Goal: Task Accomplishment & Management: Use online tool/utility

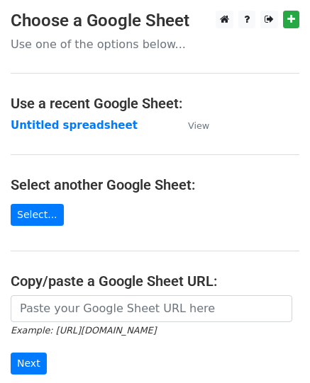
scroll to position [177, 0]
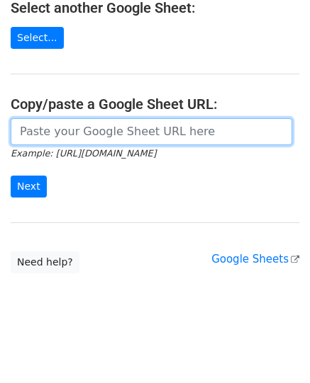
paste input "https://docs.google.com/spreadsheets/d/1Tvp_A4JdEwzuKpV_ynoWNK_1PwziVONihPLfM1l…"
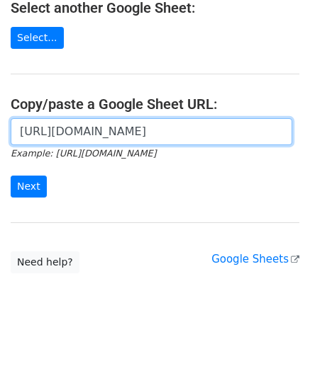
scroll to position [0, 313]
type input "https://docs.google.com/spreadsheets/d/1Tvp_A4JdEwzuKpV_ynoWNK_1PwziVONihPLfM1l…"
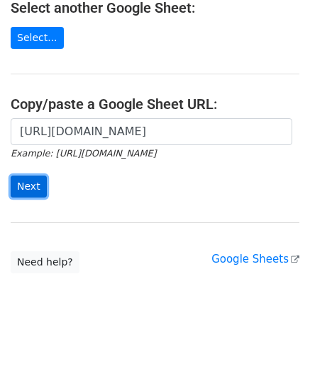
scroll to position [0, 0]
click at [25, 181] on input "Next" at bounding box center [29, 187] width 36 height 22
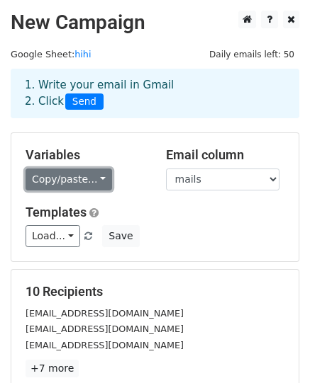
click at [67, 179] on link "Copy/paste..." at bounding box center [69, 180] width 86 height 22
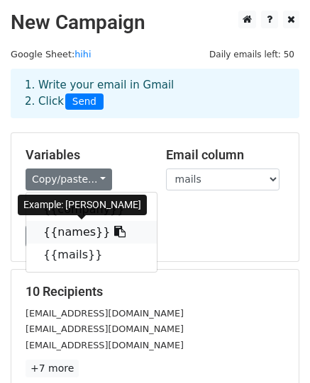
click at [68, 224] on link "{{names}}" at bounding box center [91, 232] width 130 height 23
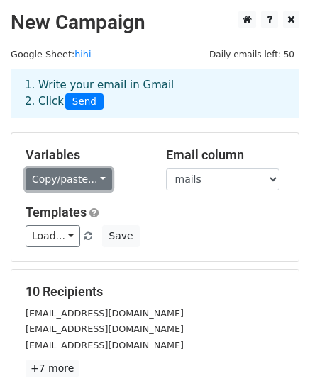
click at [60, 171] on link "Copy/paste..." at bounding box center [69, 180] width 86 height 22
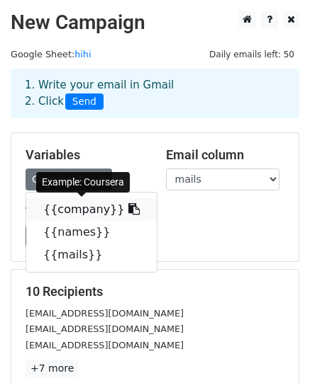
click at [72, 213] on link "{{company}}" at bounding box center [91, 209] width 130 height 23
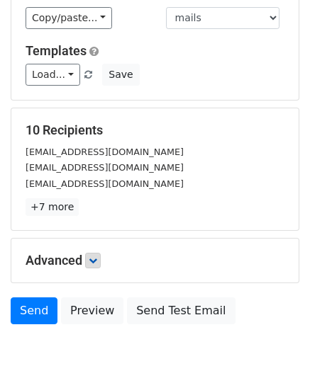
scroll to position [220, 0]
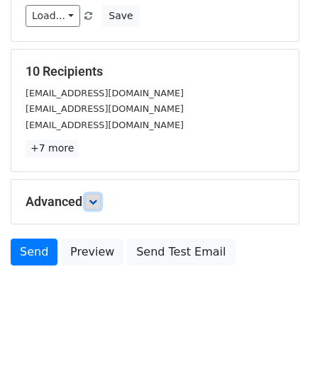
click at [91, 198] on icon at bounding box center [93, 202] width 9 height 9
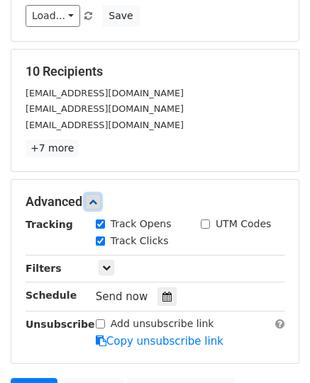
click at [91, 198] on icon at bounding box center [93, 202] width 9 height 9
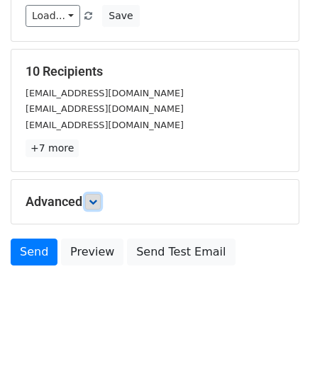
click at [94, 199] on icon at bounding box center [93, 202] width 9 height 9
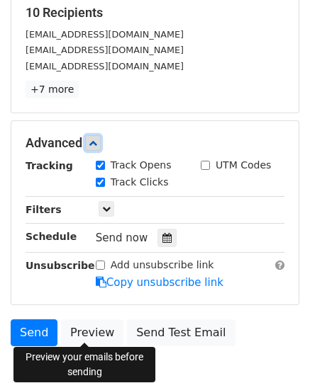
scroll to position [358, 0]
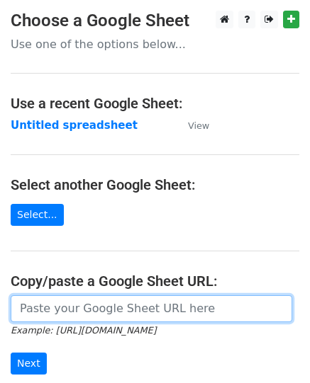
paste input "https://docs.google.com/spreadsheets/d/1Tvp_A4JdEwzuKpV_ynoWNK_1PwziVONihPLfM1l…"
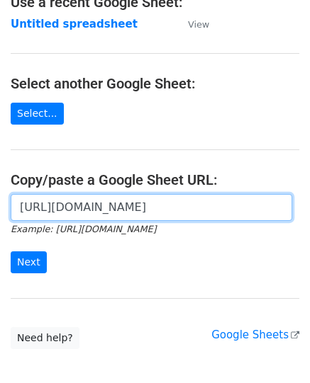
scroll to position [177, 0]
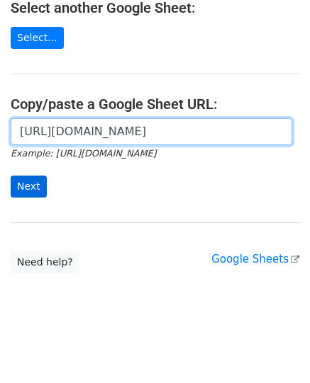
type input "https://docs.google.com/spreadsheets/d/1Tvp_A4JdEwzuKpV_ynoWNK_1PwziVONihPLfM1l…"
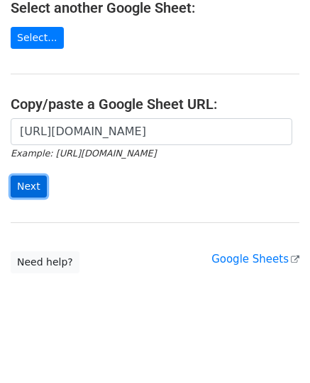
scroll to position [0, 0]
click at [22, 188] on input "Next" at bounding box center [29, 187] width 36 height 22
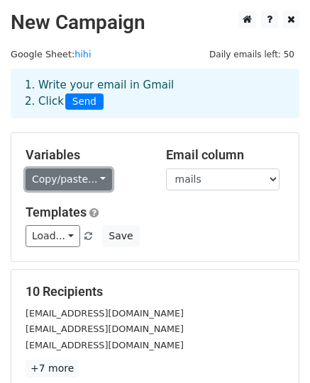
click at [45, 186] on link "Copy/paste..." at bounding box center [69, 180] width 86 height 22
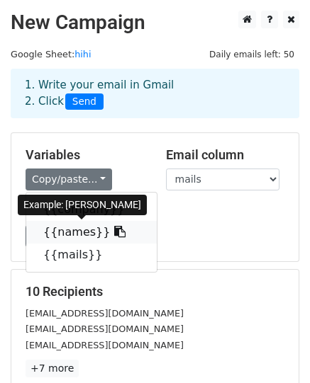
click at [81, 235] on link "{{names}}" at bounding box center [91, 232] width 130 height 23
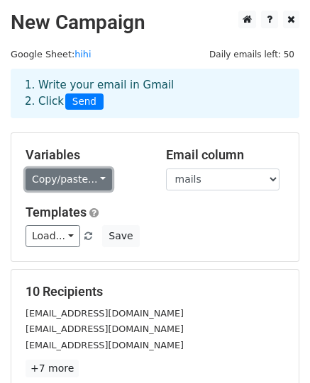
click at [96, 181] on link "Copy/paste..." at bounding box center [69, 180] width 86 height 22
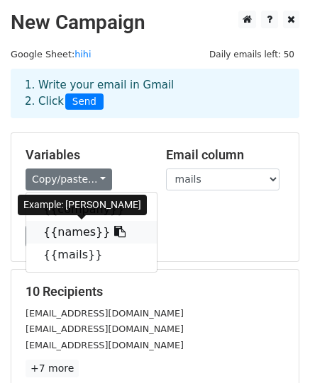
click at [84, 234] on link "{{names}}" at bounding box center [91, 232] width 130 height 23
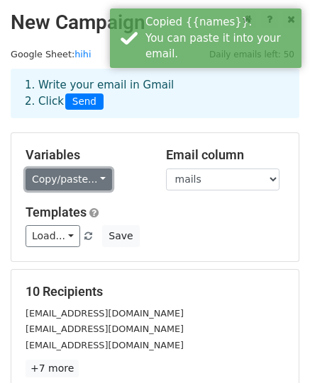
click at [50, 181] on link "Copy/paste..." at bounding box center [69, 180] width 86 height 22
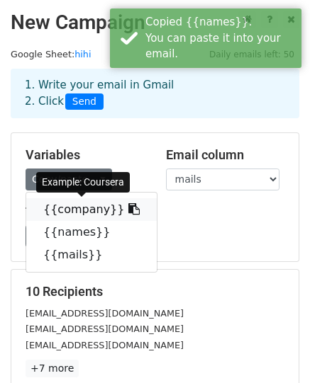
click at [50, 210] on link "{{company}}" at bounding box center [91, 209] width 130 height 23
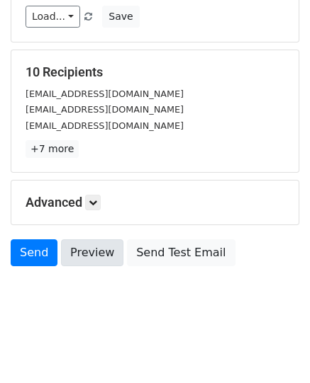
scroll to position [220, 0]
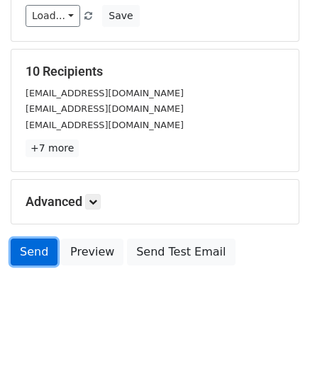
click at [27, 246] on link "Send" at bounding box center [34, 252] width 47 height 27
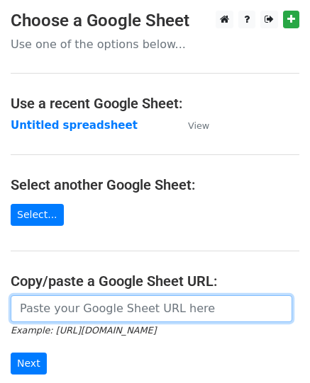
paste input "[URL][DOMAIN_NAME]"
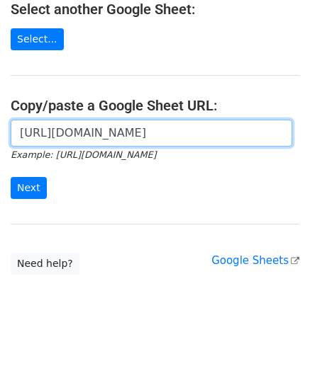
scroll to position [177, 0]
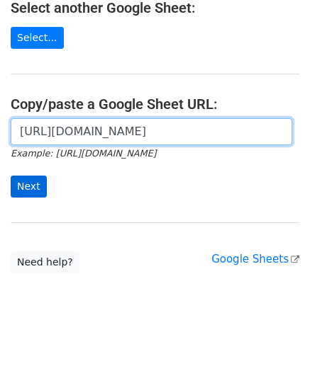
type input "[URL][DOMAIN_NAME]"
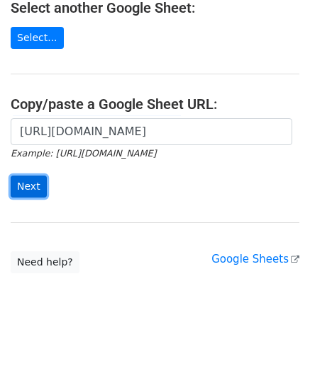
click at [18, 178] on input "Next" at bounding box center [29, 187] width 36 height 22
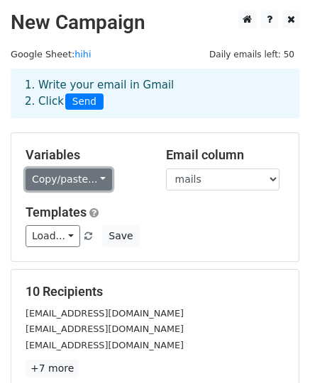
click at [57, 179] on link "Copy/paste..." at bounding box center [69, 180] width 86 height 22
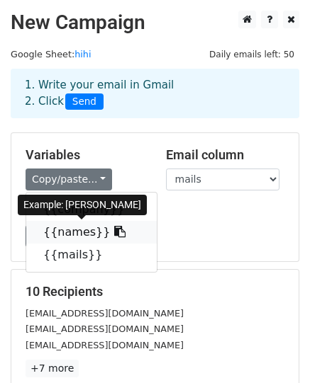
click at [69, 235] on link "{{names}}" at bounding box center [91, 232] width 130 height 23
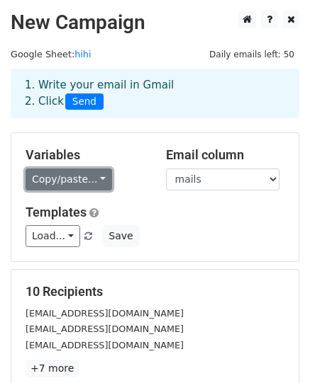
click at [61, 178] on link "Copy/paste..." at bounding box center [69, 180] width 86 height 22
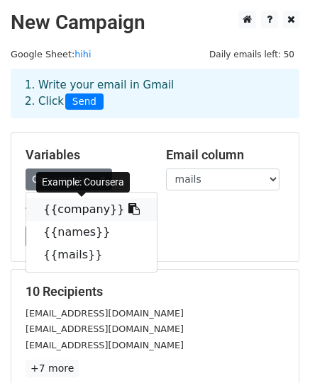
click at [62, 208] on link "{{company}}" at bounding box center [91, 209] width 130 height 23
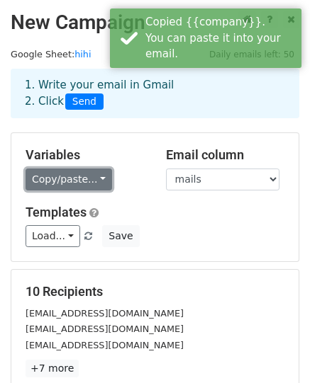
click at [58, 169] on link "Copy/paste..." at bounding box center [69, 180] width 86 height 22
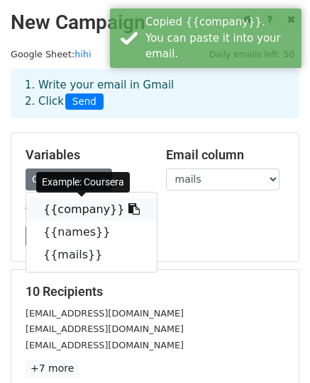
click at [66, 208] on link "{{company}}" at bounding box center [91, 209] width 130 height 23
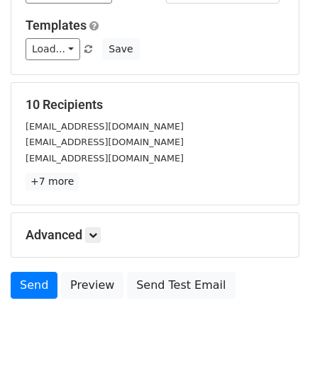
scroll to position [213, 0]
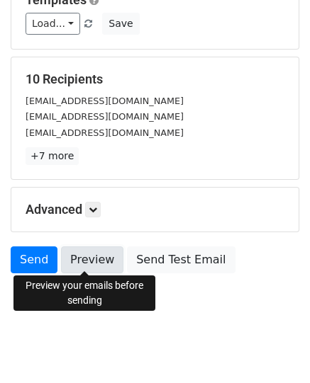
click at [98, 261] on link "Preview" at bounding box center [92, 260] width 62 height 27
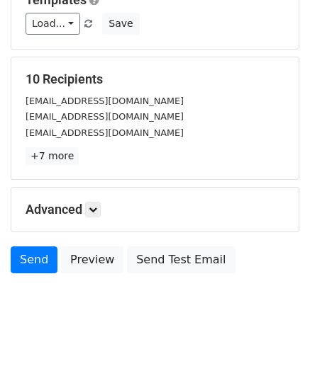
scroll to position [0, 0]
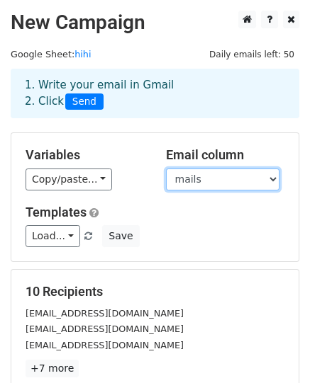
click at [201, 174] on select "company names mails" at bounding box center [222, 180] width 113 height 22
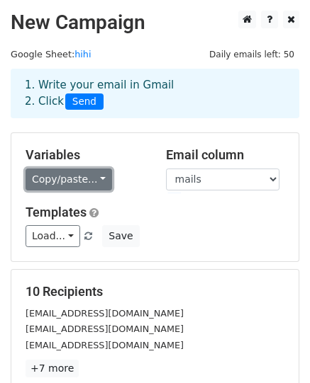
click at [52, 182] on link "Copy/paste..." at bounding box center [69, 180] width 86 height 22
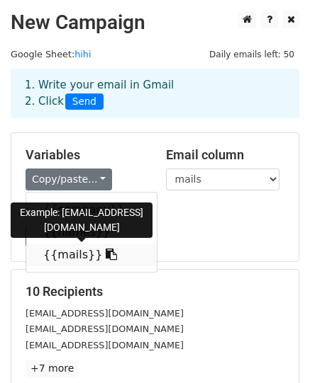
click at [70, 252] on link "{{mails}}" at bounding box center [91, 255] width 130 height 23
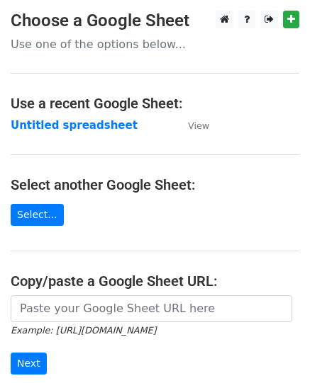
drag, startPoint x: 81, startPoint y: 267, endPoint x: 84, endPoint y: 278, distance: 11.2
click at [82, 269] on main "Choose a Google Sheet Use one of the options below... Use a recent Google Sheet…" at bounding box center [155, 231] width 310 height 440
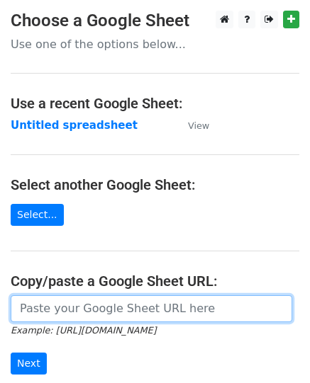
paste input "https://docs.google.com/spreadsheets/d/1Tvp_A4JdEwzuKpV_ynoWNK_1PwziVONihPLfM1l…"
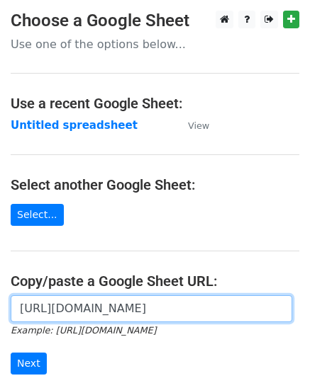
scroll to position [0, 313]
type input "https://docs.google.com/spreadsheets/d/1Tvp_A4JdEwzuKpV_ynoWNK_1PwziVONihPLfM1l…"
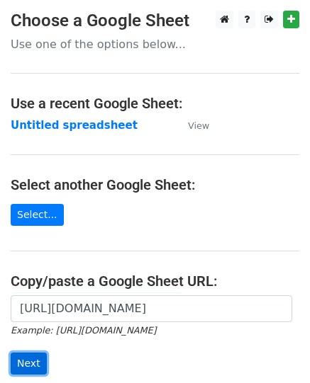
click at [28, 361] on input "Next" at bounding box center [29, 364] width 36 height 22
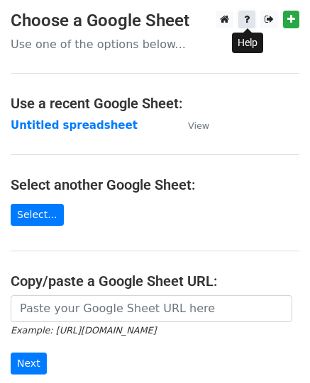
click at [245, 24] on icon at bounding box center [247, 19] width 6 height 10
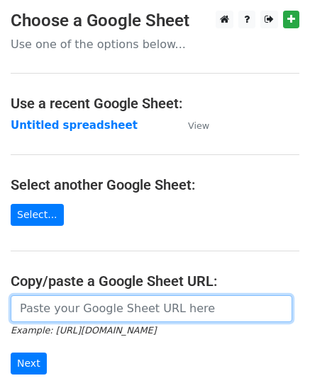
paste input "https://docs.google.com/spreadsheets/d/1Tvp_A4JdEwzuKpV_ynoWNK_1PwziVONihPLfM1l…"
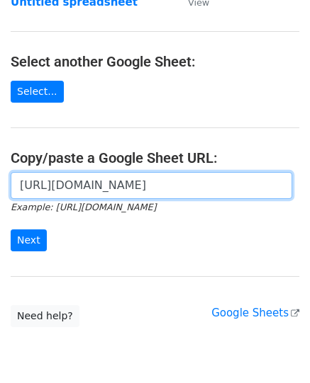
scroll to position [177, 0]
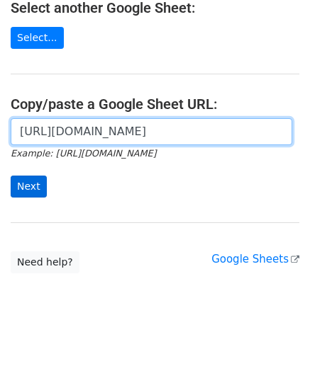
type input "https://docs.google.com/spreadsheets/d/1Tvp_A4JdEwzuKpV_ynoWNK_1PwziVONihPLfM1l…"
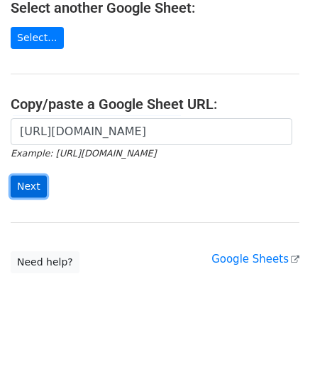
click at [31, 186] on input "Next" at bounding box center [29, 187] width 36 height 22
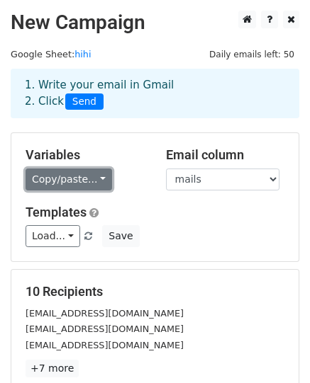
click at [71, 181] on link "Copy/paste..." at bounding box center [69, 180] width 86 height 22
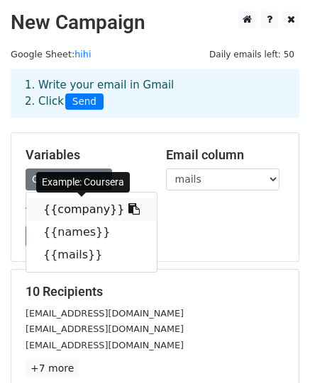
click at [67, 212] on link "{{company}}" at bounding box center [91, 209] width 130 height 23
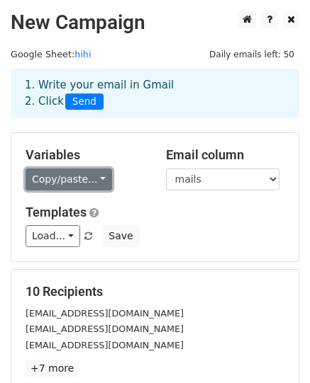
click at [55, 182] on link "Copy/paste..." at bounding box center [69, 180] width 86 height 22
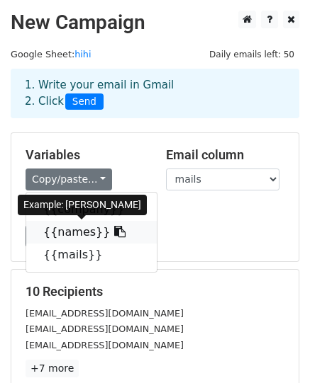
click at [65, 232] on link "{{names}}" at bounding box center [91, 232] width 130 height 23
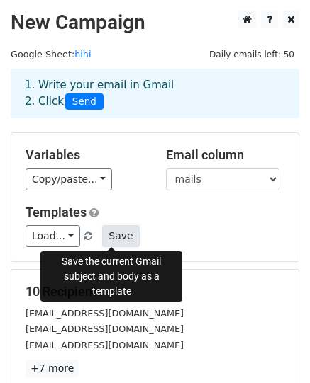
click at [106, 239] on button "Save" at bounding box center [120, 236] width 37 height 22
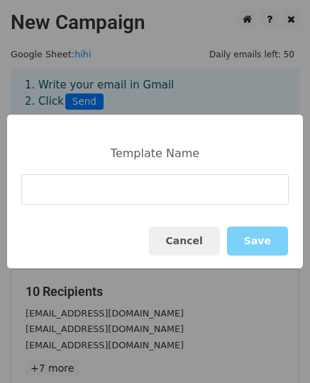
click at [138, 184] on input at bounding box center [154, 189] width 267 height 30
type input "sponsor"
click at [264, 237] on button "Save" at bounding box center [257, 241] width 61 height 29
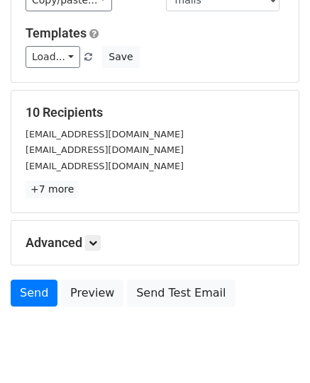
scroll to position [220, 0]
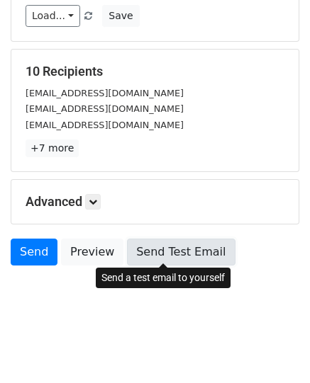
click at [162, 254] on link "Send Test Email" at bounding box center [181, 252] width 108 height 27
